Goal: Find specific page/section

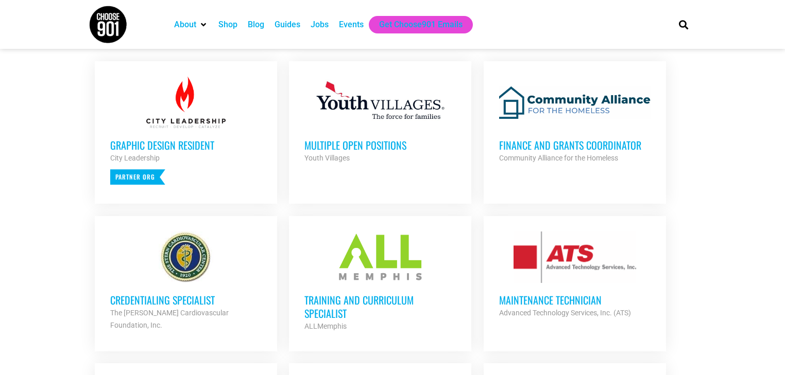
scroll to position [412, 0]
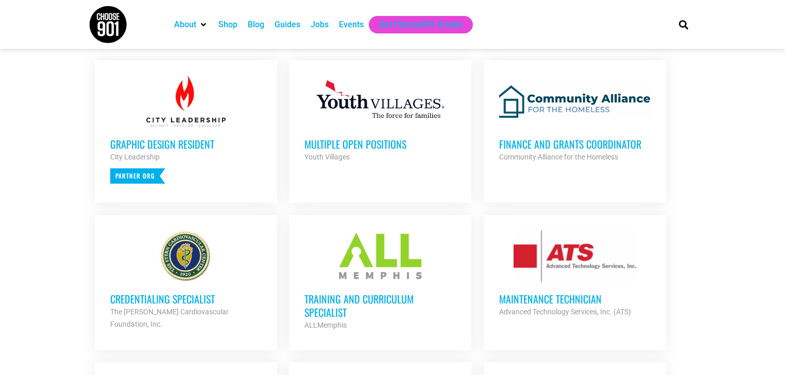
click at [556, 143] on h3 "Finance and Grants Coordinator" at bounding box center [574, 143] width 151 height 13
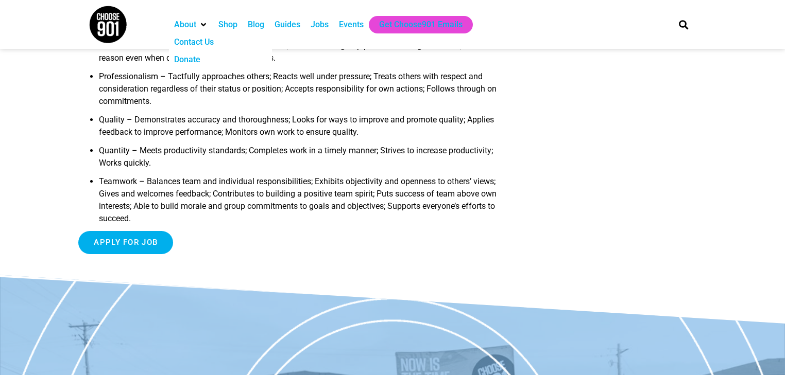
scroll to position [1194, 0]
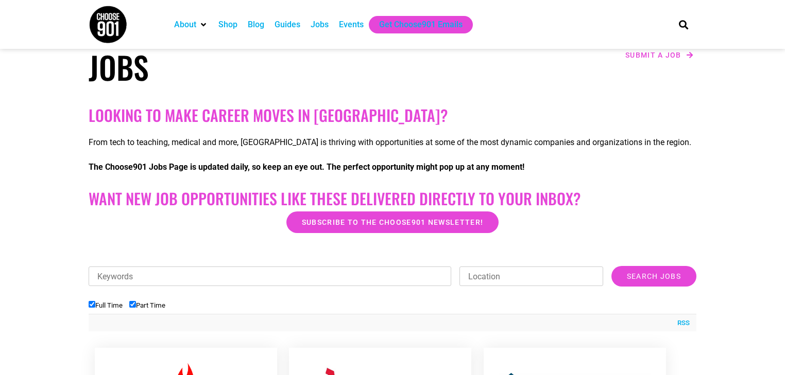
scroll to position [124, 0]
